Goal: Information Seeking & Learning: Compare options

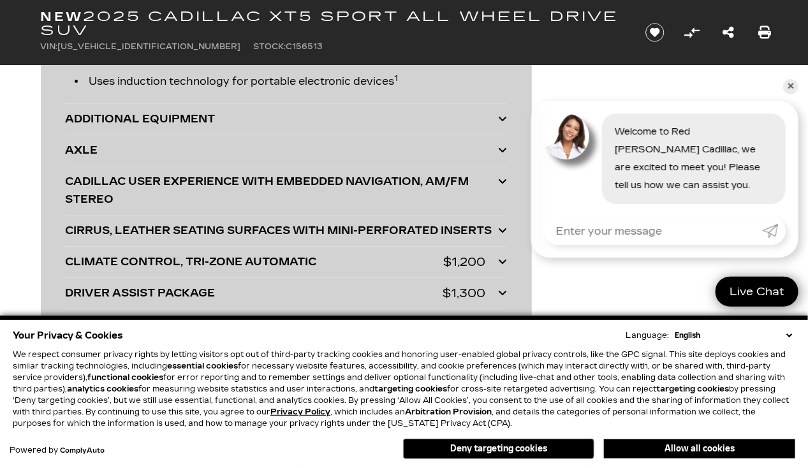
scroll to position [3606, 0]
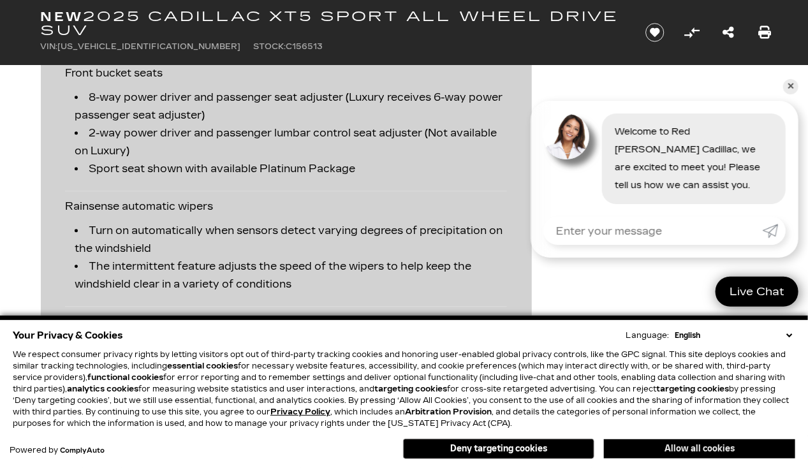
click at [662, 446] on button "Allow all cookies" at bounding box center [699, 448] width 191 height 19
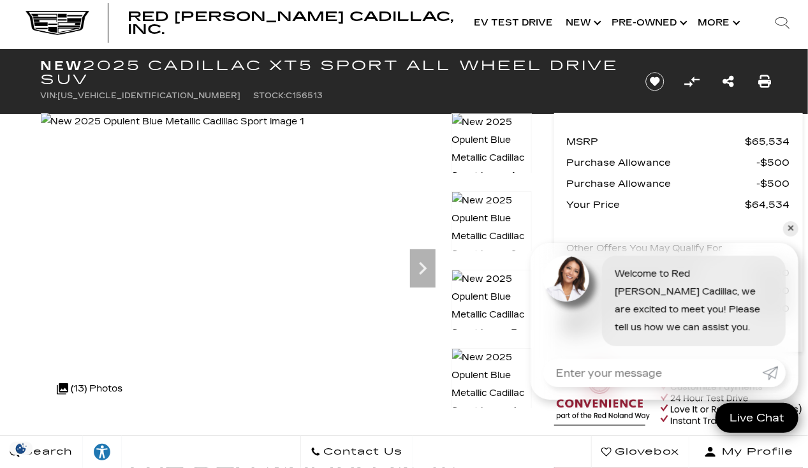
scroll to position [0, 0]
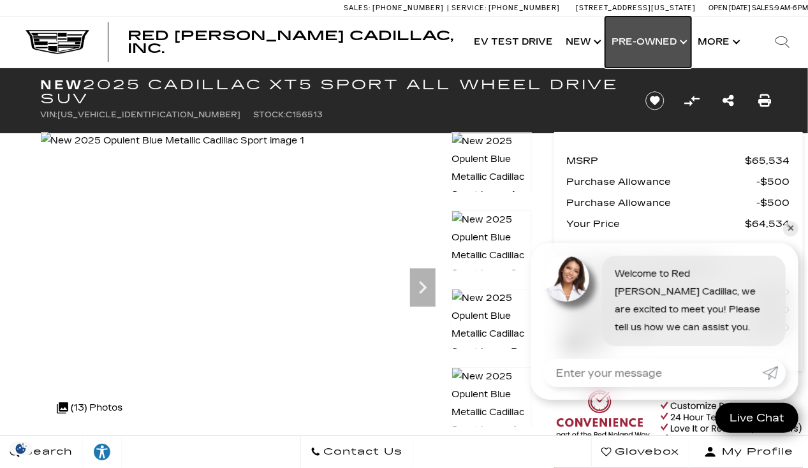
click at [640, 45] on link "Show Pre-Owned" at bounding box center [648, 42] width 86 height 51
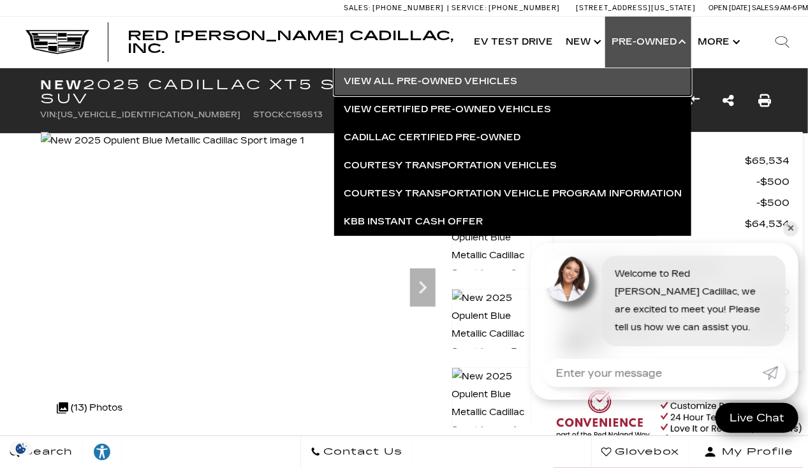
click at [422, 81] on link "View All Pre-Owned Vehicles" at bounding box center [512, 82] width 357 height 28
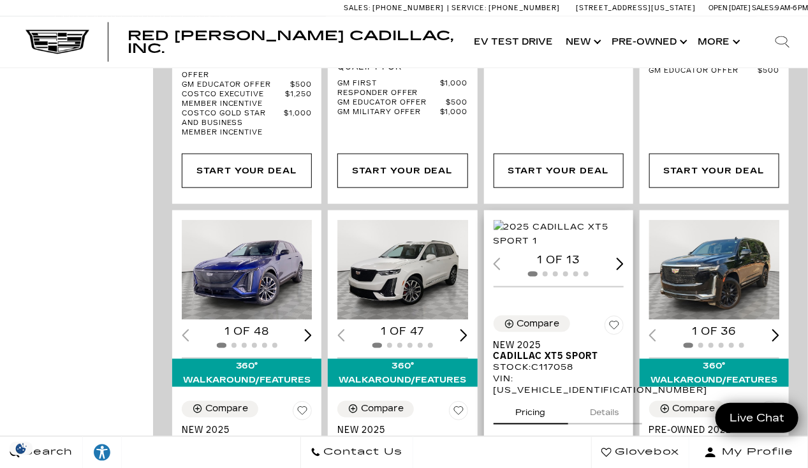
scroll to position [2424, 0]
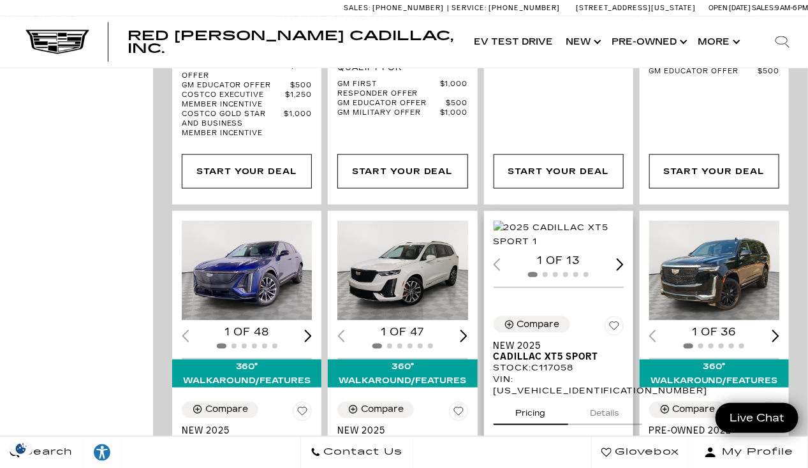
click at [624, 258] on div "Next slide" at bounding box center [620, 264] width 8 height 12
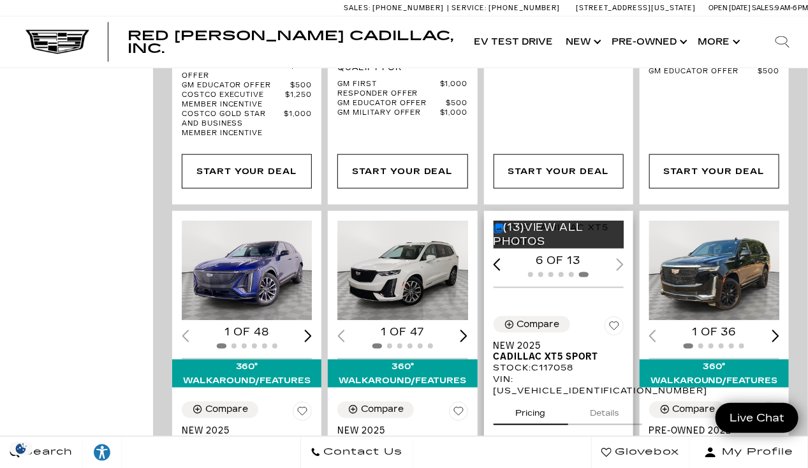
click at [624, 254] on div "6 of 13" at bounding box center [559, 261] width 130 height 14
click at [501, 258] on div "Previous slide" at bounding box center [498, 264] width 8 height 12
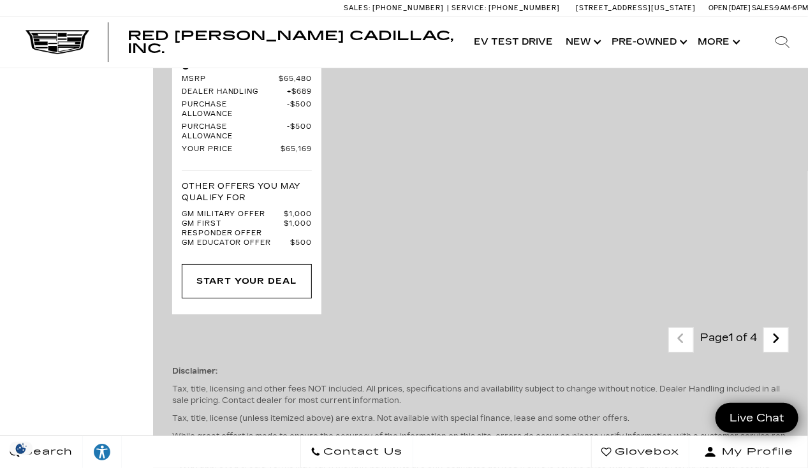
scroll to position [3557, 0]
click at [780, 328] on icon "next page" at bounding box center [776, 338] width 8 height 20
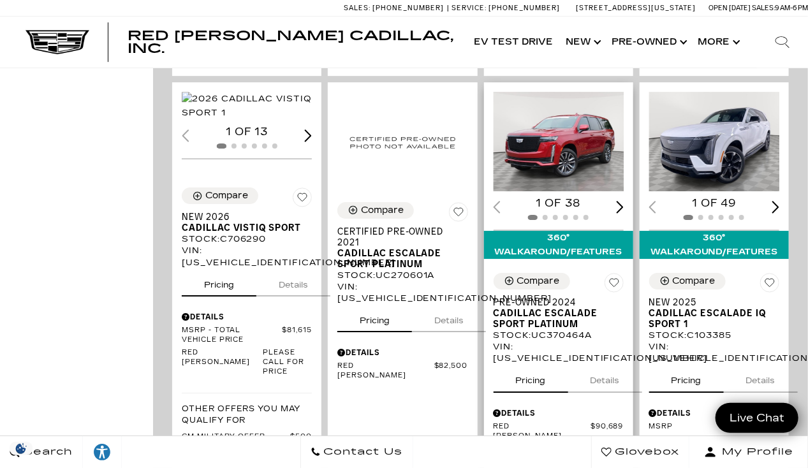
scroll to position [1521, 0]
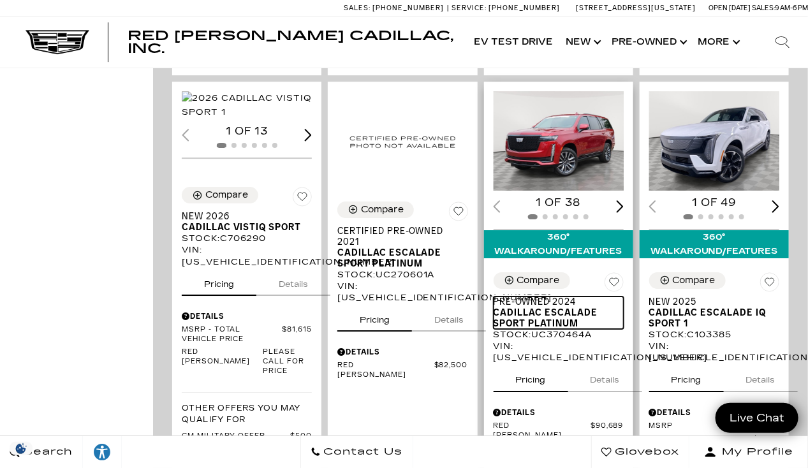
click at [555, 307] on span "Cadillac Escalade Sport Platinum" at bounding box center [554, 318] width 121 height 22
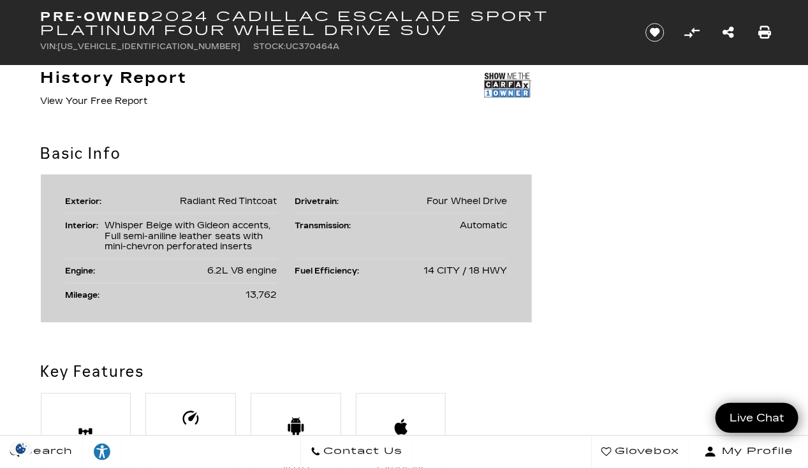
scroll to position [701, 0]
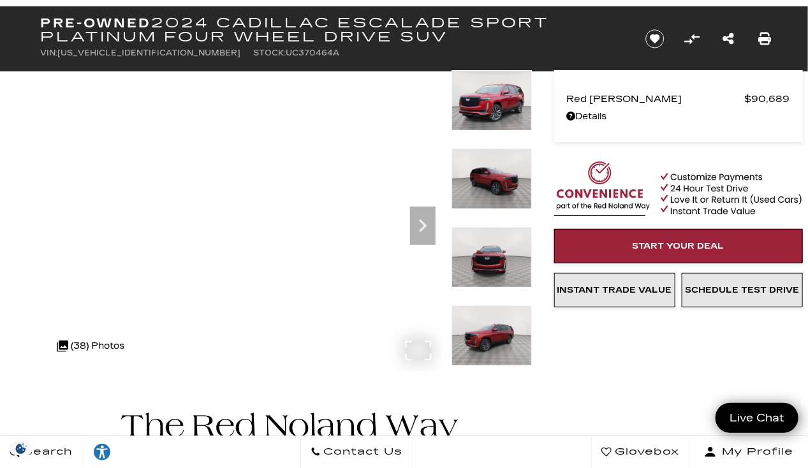
click at [495, 347] on img at bounding box center [491, 335] width 80 height 61
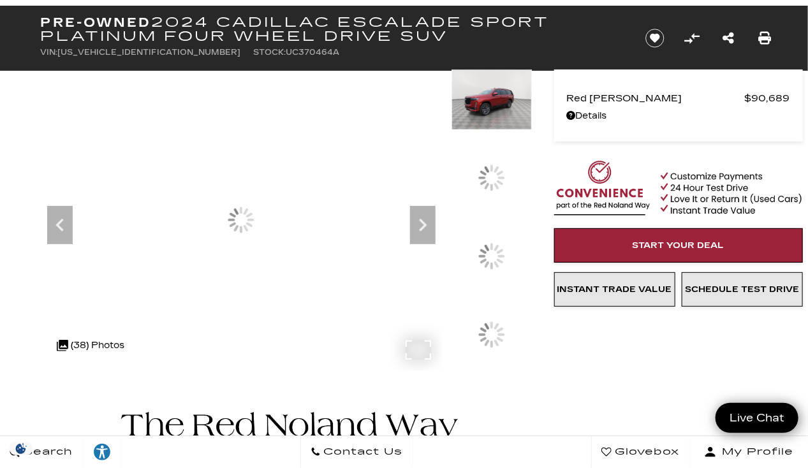
scroll to position [63, 0]
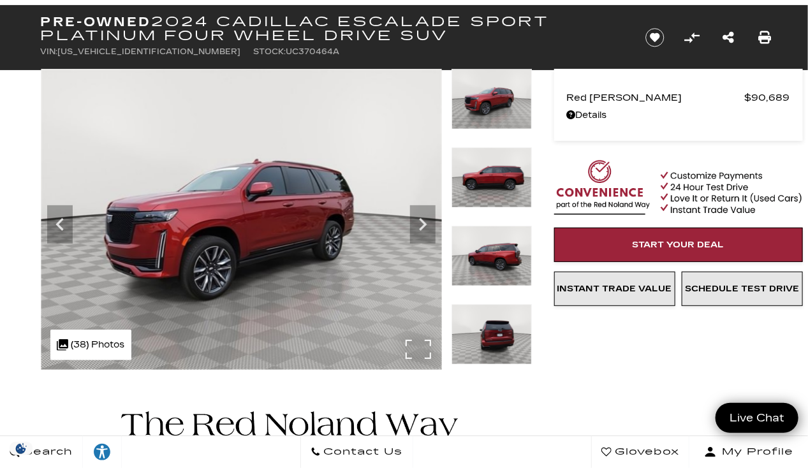
click at [495, 343] on img at bounding box center [491, 334] width 80 height 61
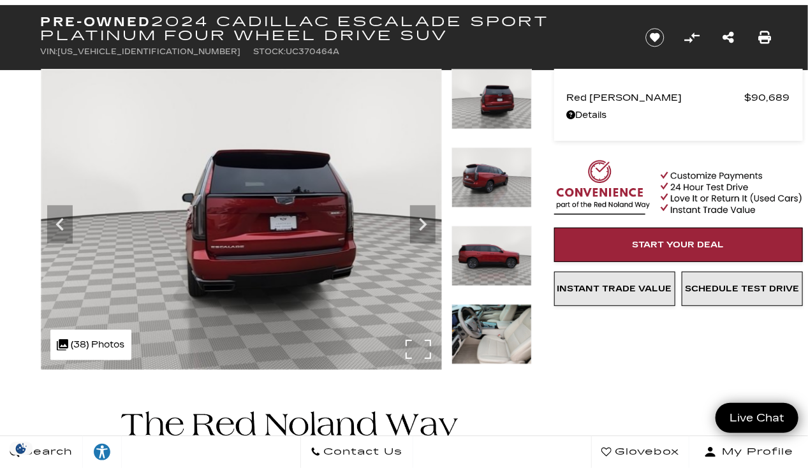
click at [495, 346] on img at bounding box center [491, 334] width 80 height 61
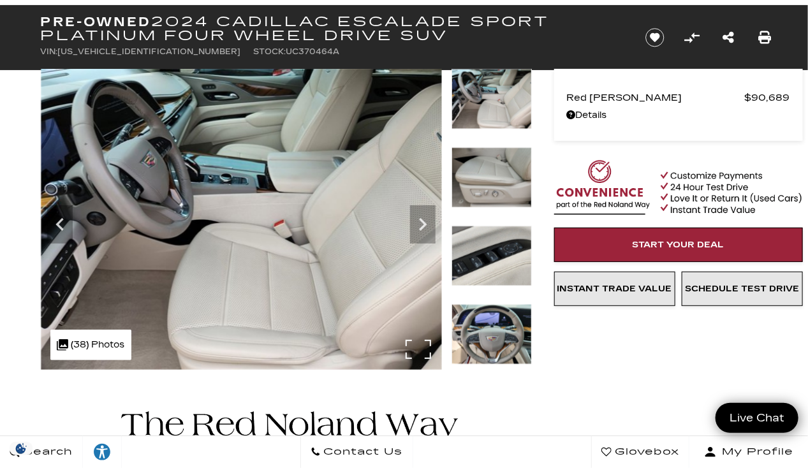
click at [494, 342] on img at bounding box center [491, 334] width 80 height 61
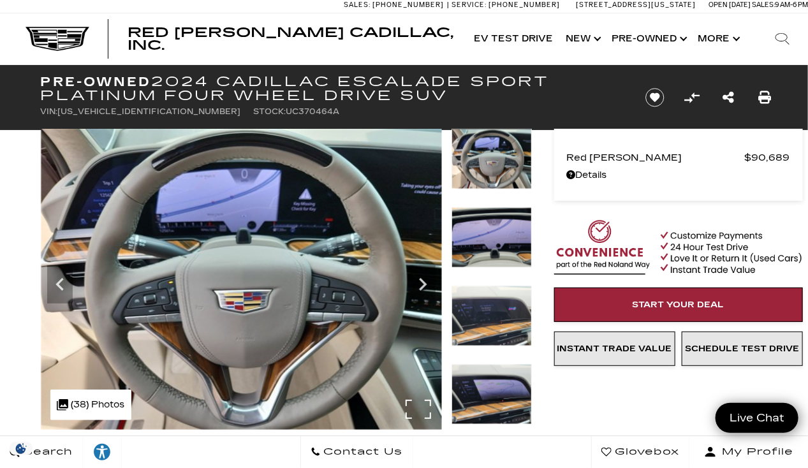
scroll to position [3, 0]
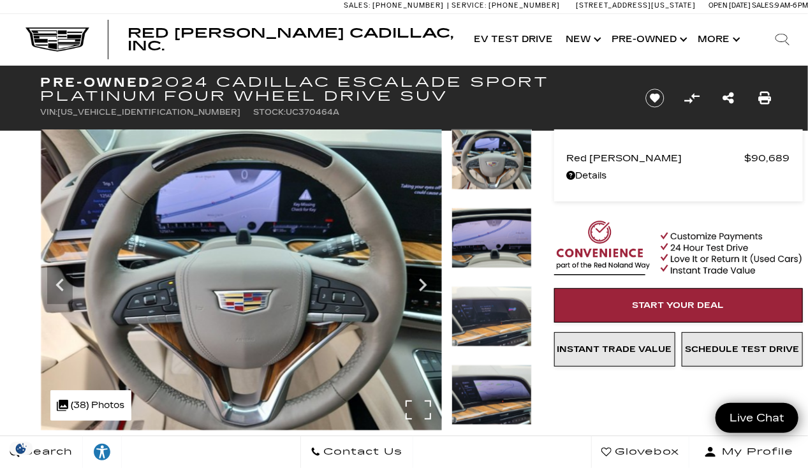
click at [482, 397] on img at bounding box center [491, 395] width 80 height 61
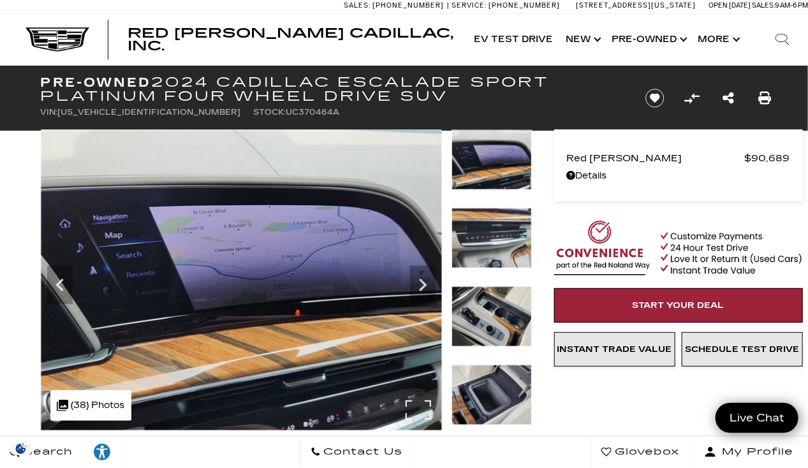
click at [482, 340] on img at bounding box center [491, 316] width 80 height 61
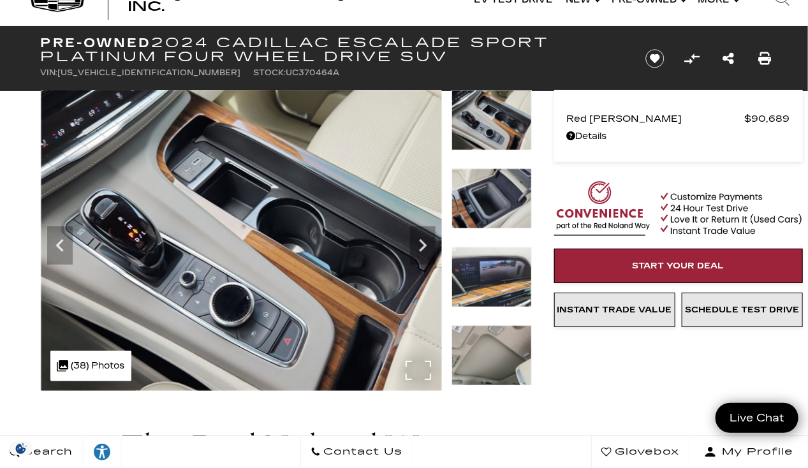
scroll to position [42, 0]
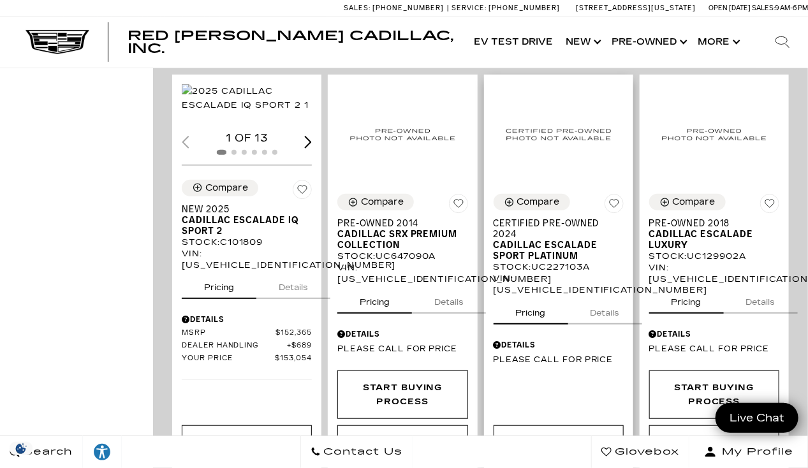
scroll to position [2040, 0]
click at [240, 100] on img "1 / 2" at bounding box center [248, 98] width 133 height 28
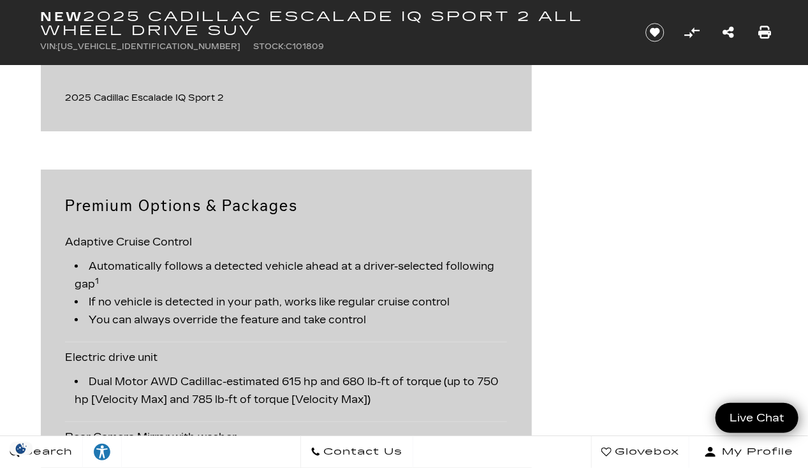
scroll to position [1911, 0]
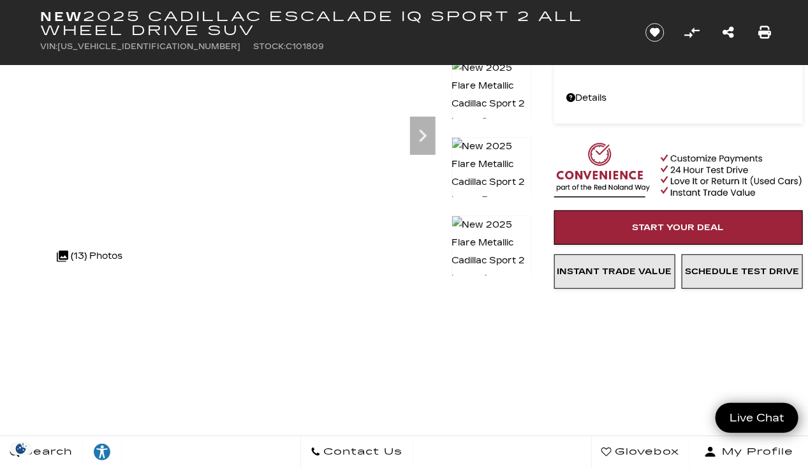
click at [501, 245] on img at bounding box center [491, 252] width 80 height 73
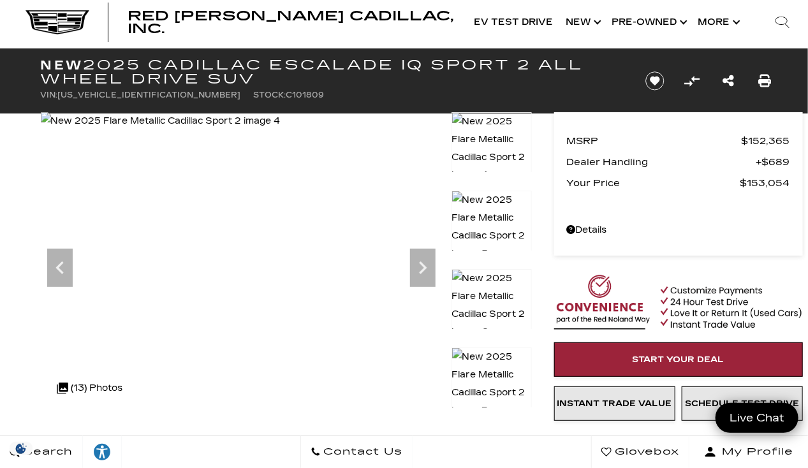
click at [495, 366] on img at bounding box center [491, 384] width 80 height 73
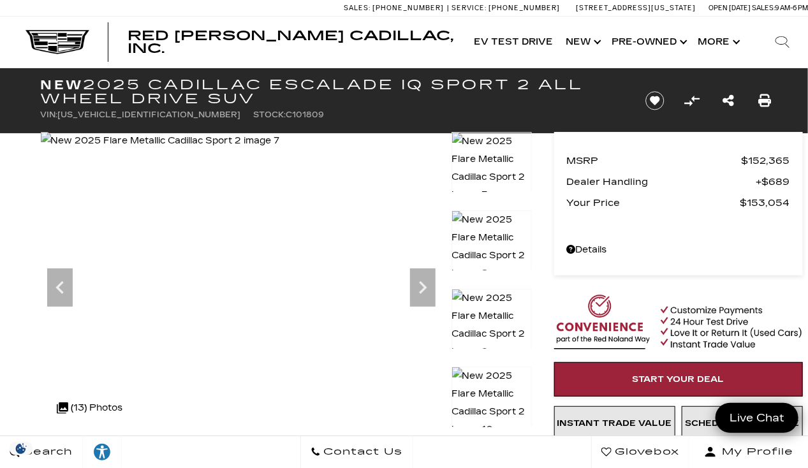
scroll to position [0, 0]
click at [487, 308] on img at bounding box center [491, 325] width 80 height 73
click at [505, 239] on img at bounding box center [491, 246] width 80 height 73
click at [418, 288] on icon "Next" at bounding box center [423, 288] width 26 height 26
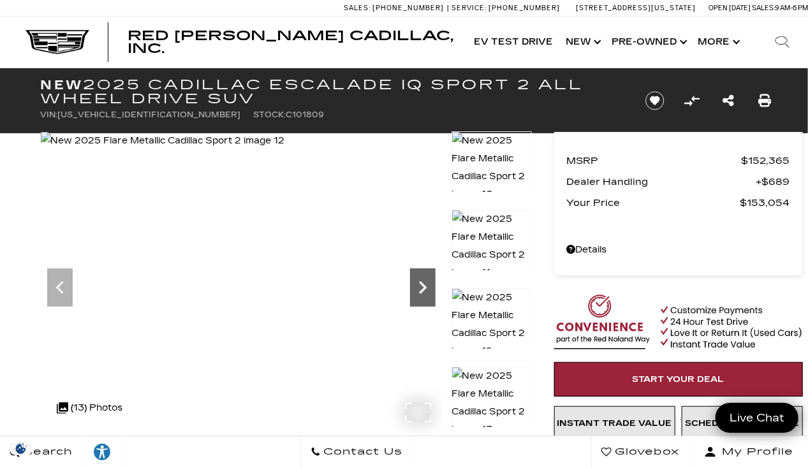
click at [418, 288] on icon "Next" at bounding box center [423, 288] width 26 height 26
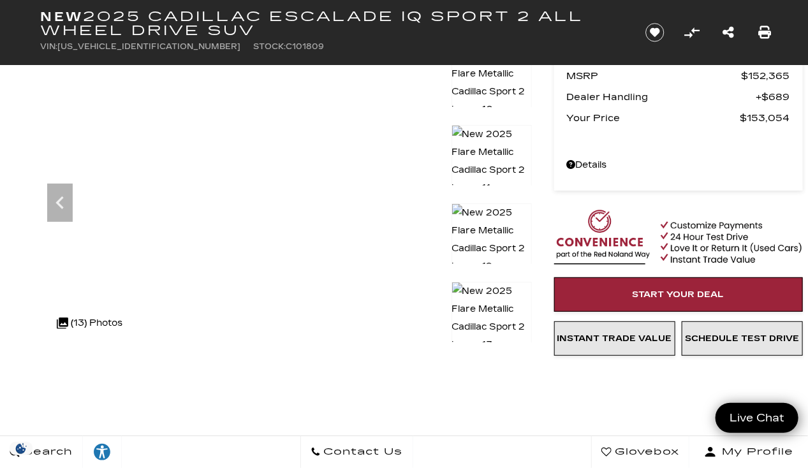
scroll to position [85, 0]
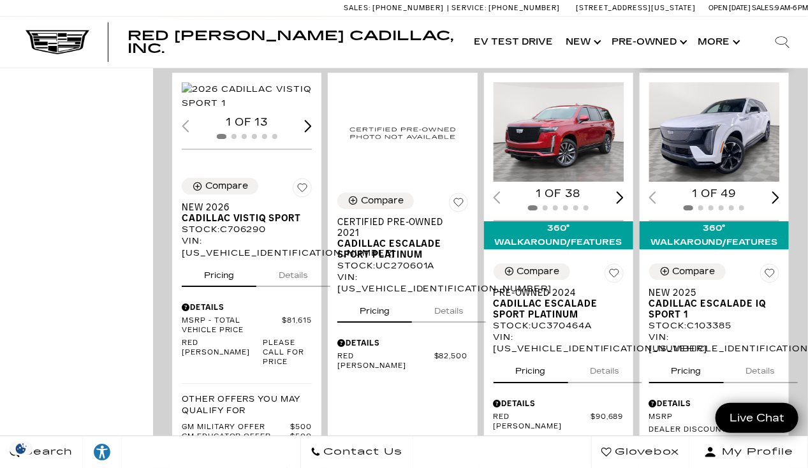
scroll to position [1530, 0]
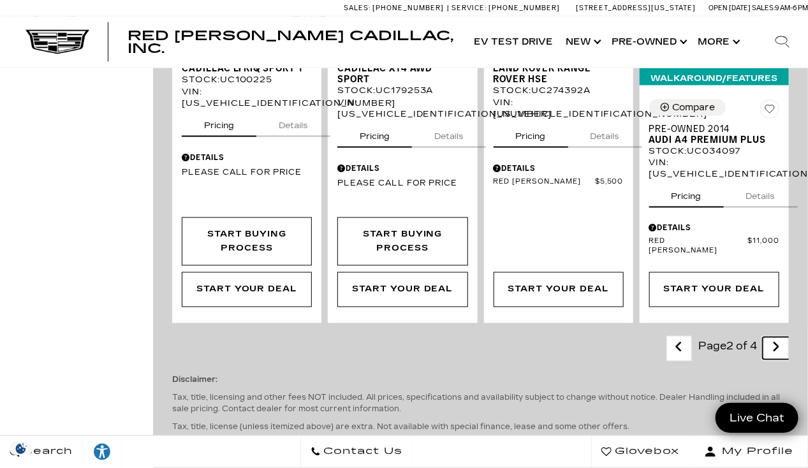
click at [780, 337] on icon "next page" at bounding box center [776, 347] width 8 height 20
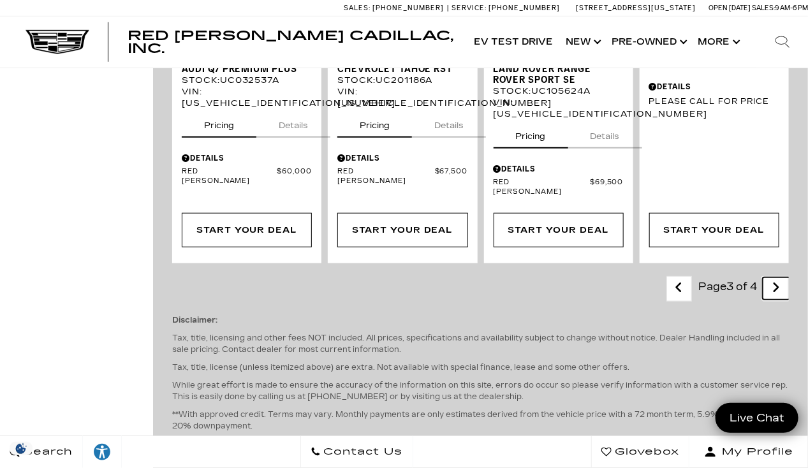
scroll to position [2215, 0]
click at [780, 277] on icon "next page" at bounding box center [776, 287] width 8 height 20
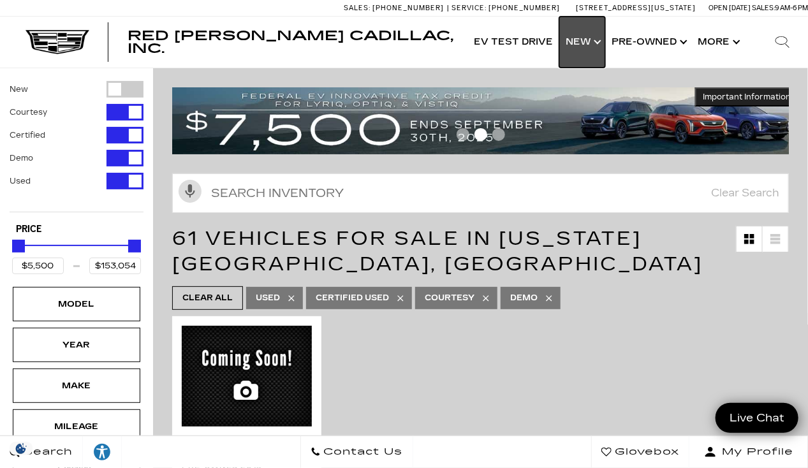
click at [583, 38] on link "Show New" at bounding box center [582, 42] width 46 height 51
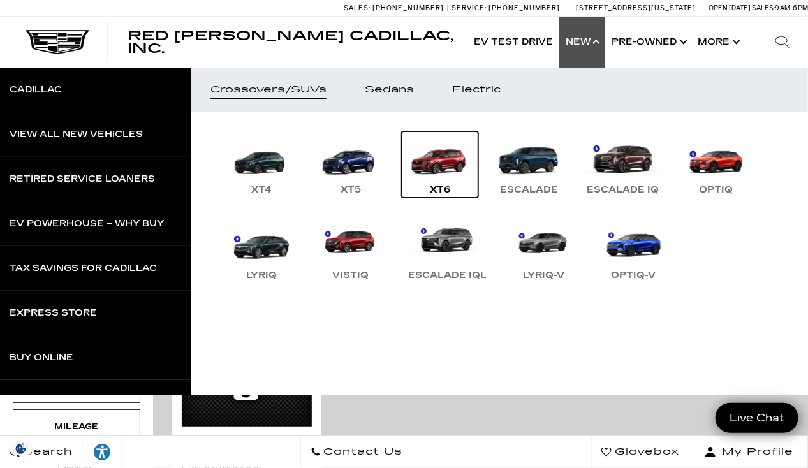
click at [438, 160] on link "XT6" at bounding box center [440, 164] width 77 height 66
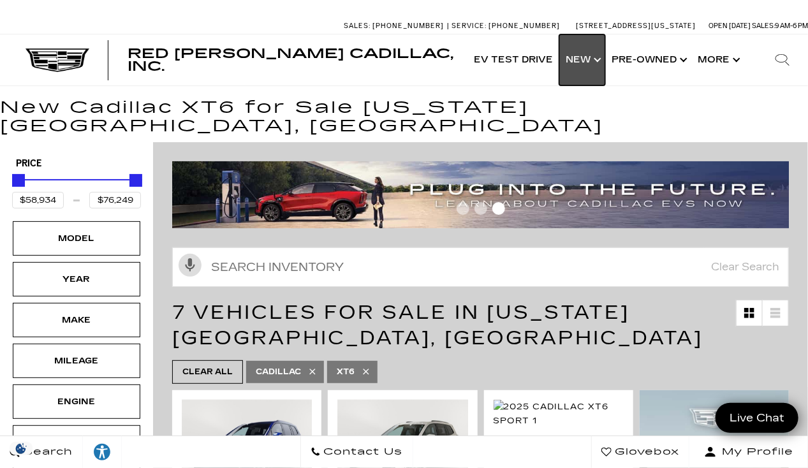
click at [573, 56] on link "Show New" at bounding box center [582, 59] width 46 height 51
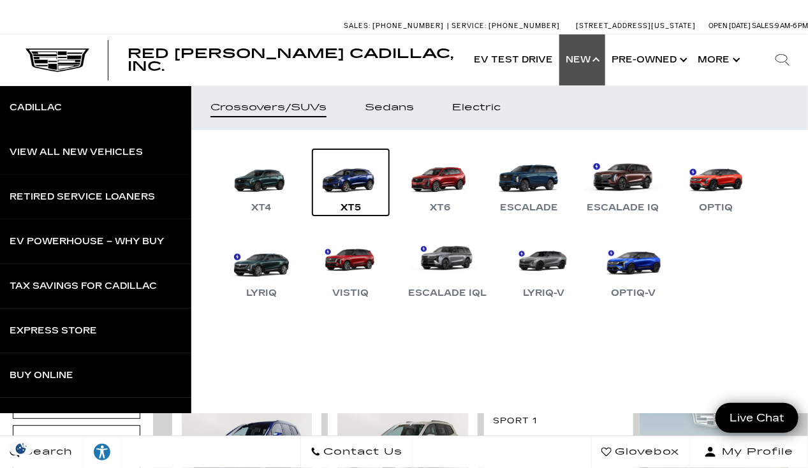
click at [346, 175] on link "XT5" at bounding box center [350, 182] width 77 height 66
